Goal: Transaction & Acquisition: Purchase product/service

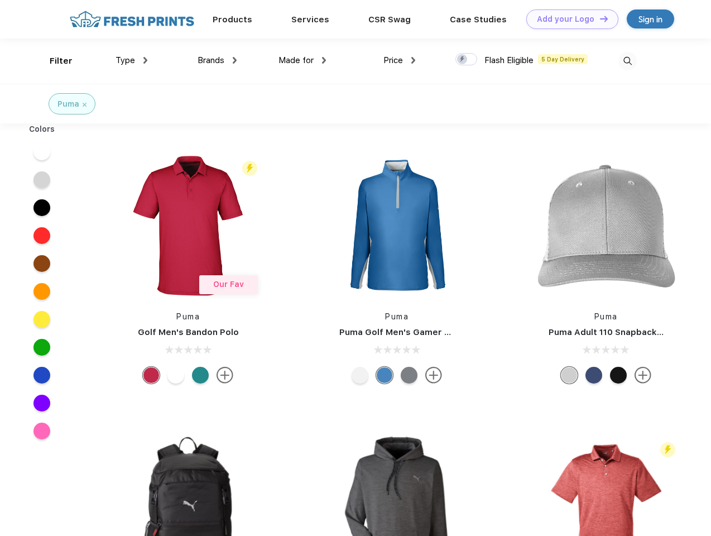
scroll to position [1, 0]
click at [568, 19] on link "Add your Logo Design Tool" at bounding box center [572, 19] width 92 height 20
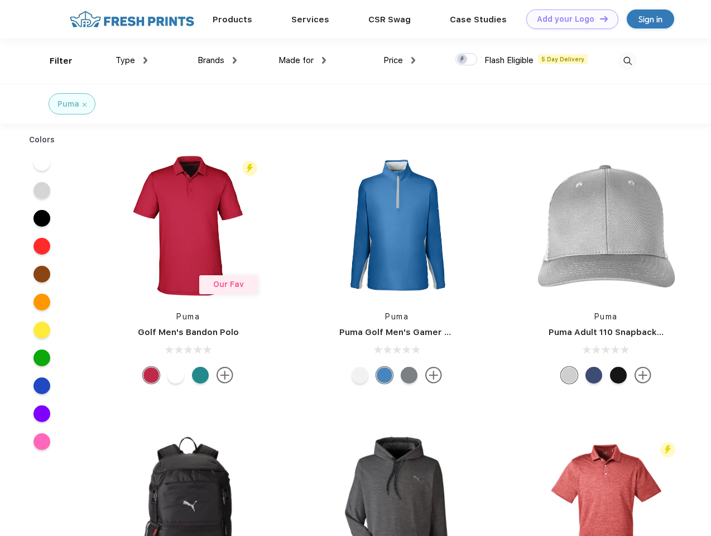
click at [0, 0] on div "Design Tool" at bounding box center [0, 0] width 0 height 0
click at [599, 18] on link "Add your Logo Design Tool" at bounding box center [572, 19] width 92 height 20
click at [54, 61] on div "Filter" at bounding box center [61, 61] width 23 height 13
click at [132, 60] on span "Type" at bounding box center [125, 60] width 20 height 10
click at [217, 60] on span "Brands" at bounding box center [210, 60] width 27 height 10
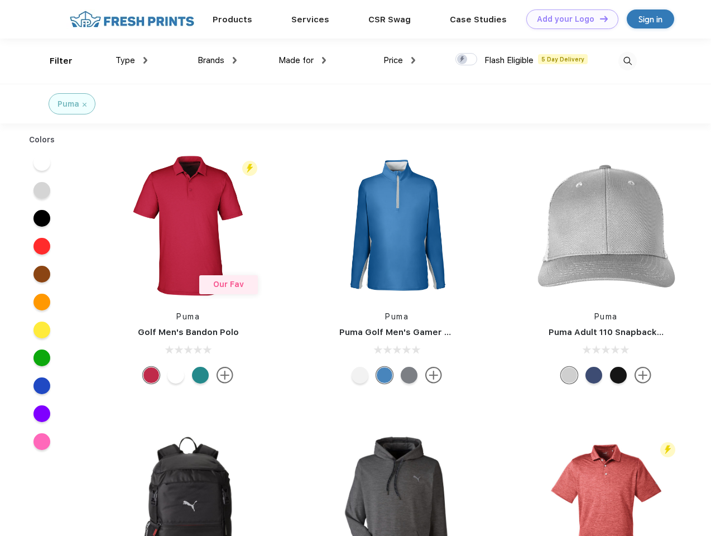
click at [302, 60] on span "Made for" at bounding box center [295, 60] width 35 height 10
click at [399, 60] on span "Price" at bounding box center [393, 60] width 20 height 10
click at [466, 60] on div at bounding box center [466, 59] width 22 height 12
click at [462, 60] on input "checkbox" at bounding box center [458, 55] width 7 height 7
click at [627, 61] on img at bounding box center [627, 61] width 18 height 18
